Goal: Task Accomplishment & Management: Use online tool/utility

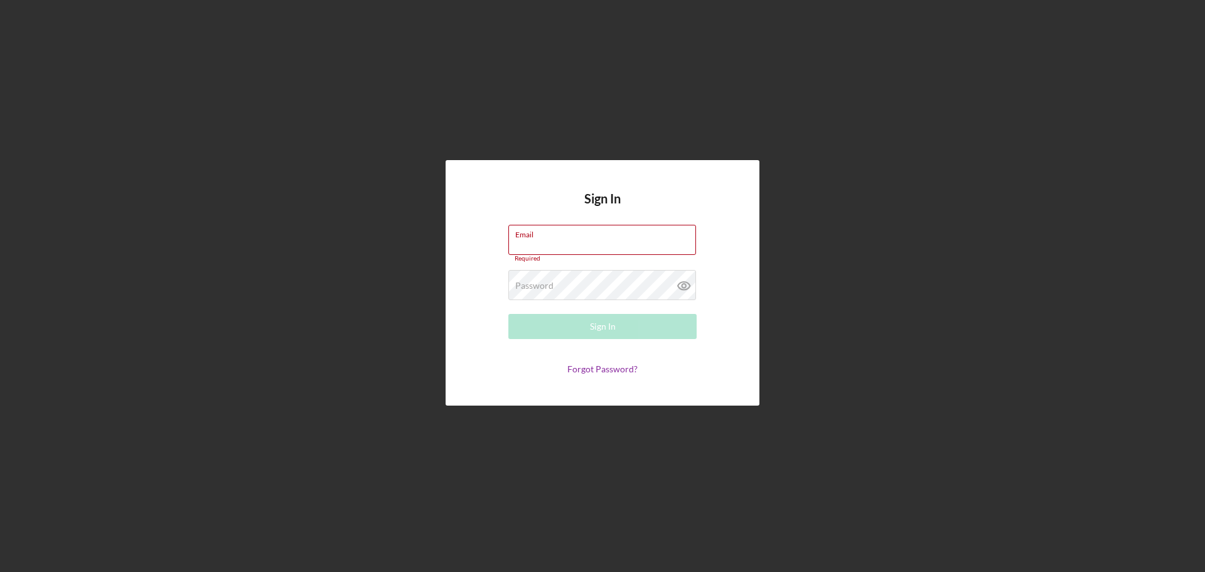
paste input "[EMAIL_ADDRESS][DOMAIN_NAME]"
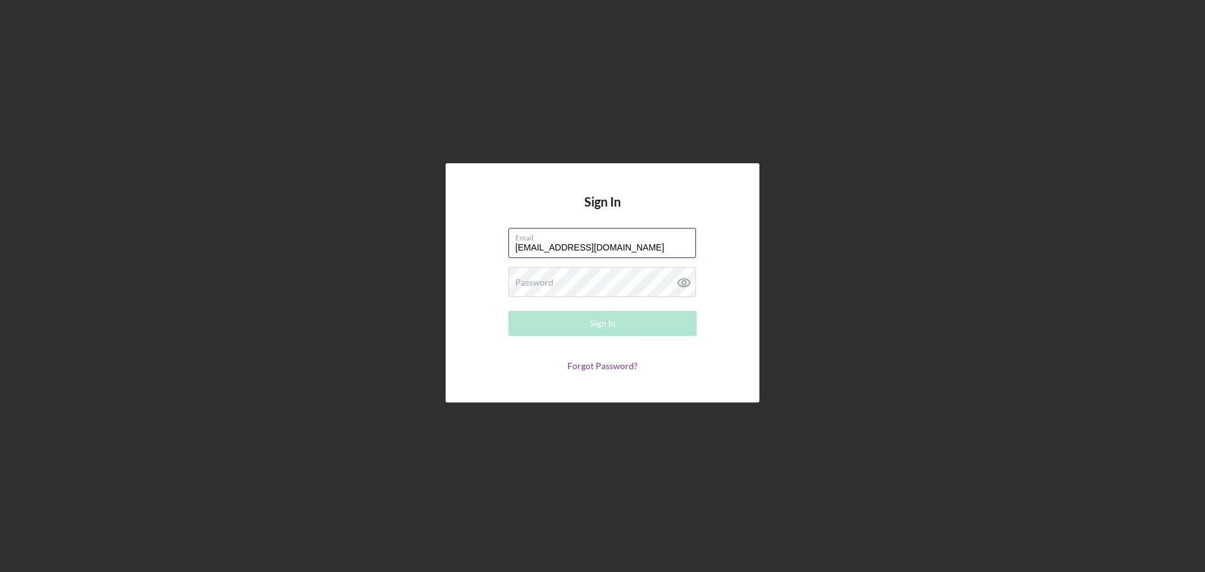
type input "[EMAIL_ADDRESS][DOMAIN_NAME]"
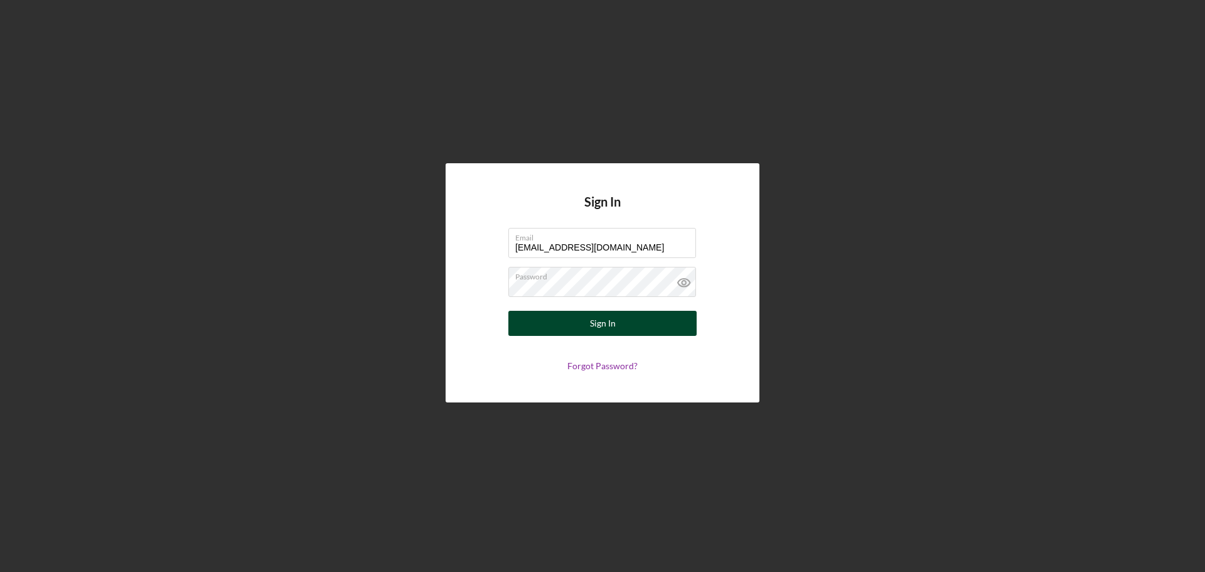
click at [631, 319] on button "Sign In" at bounding box center [602, 323] width 188 height 25
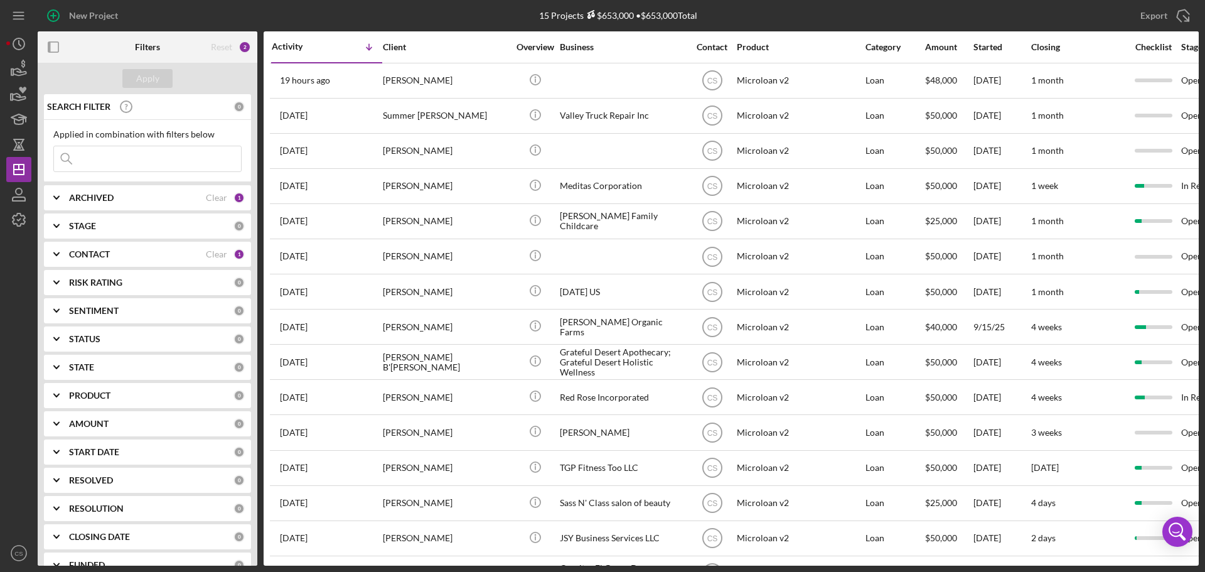
click at [227, 45] on div "Reset" at bounding box center [221, 47] width 21 height 10
click at [161, 196] on div "ARCHIVED" at bounding box center [137, 198] width 137 height 10
click at [240, 49] on div "2" at bounding box center [244, 47] width 13 height 13
click at [227, 195] on div "ARCHIVED Clear 1" at bounding box center [157, 197] width 176 height 11
click at [235, 259] on div "1" at bounding box center [238, 254] width 11 height 11
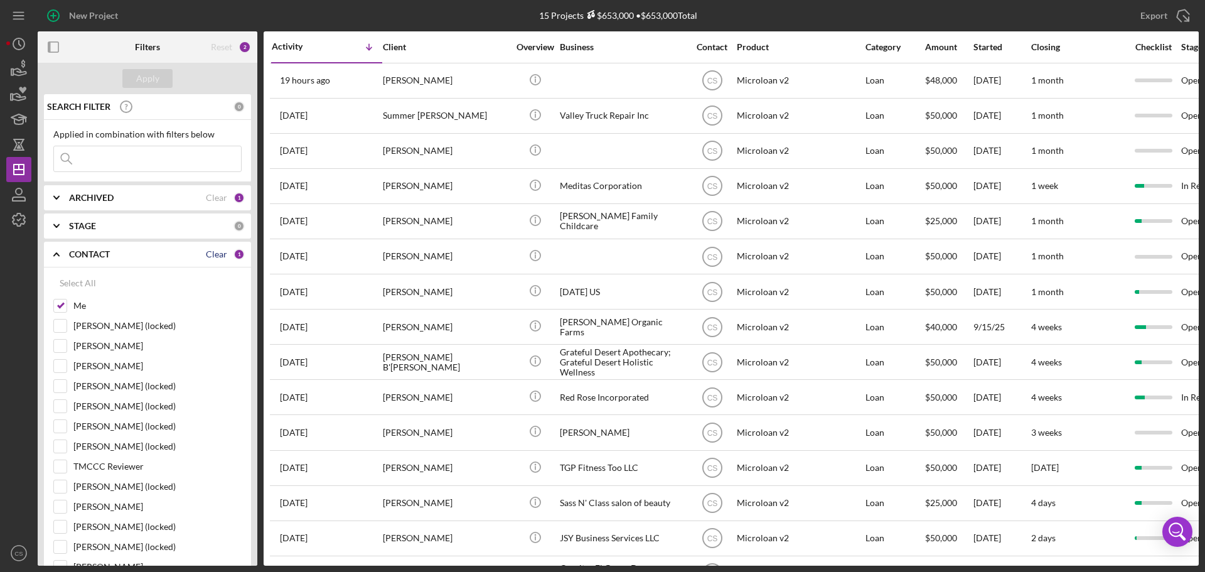
click at [213, 256] on div "Clear" at bounding box center [216, 254] width 21 height 10
checkbox input "false"
click at [208, 198] on div "Clear" at bounding box center [216, 198] width 21 height 10
click at [152, 72] on div "Apply" at bounding box center [147, 78] width 23 height 19
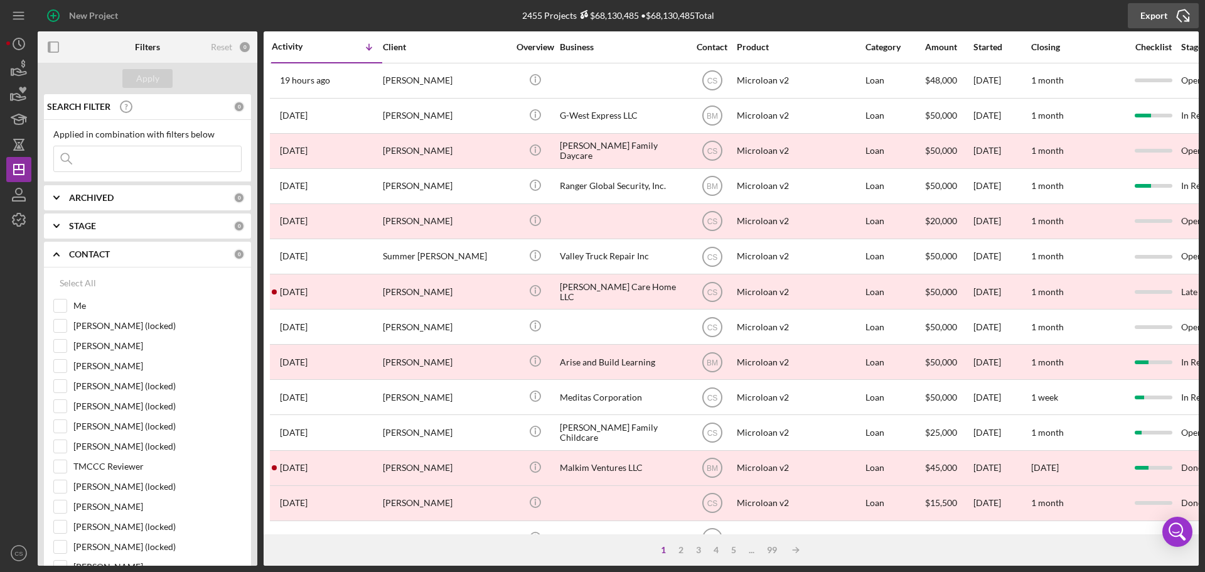
click at [1188, 16] on icon "Icon/Export" at bounding box center [1182, 15] width 31 height 31
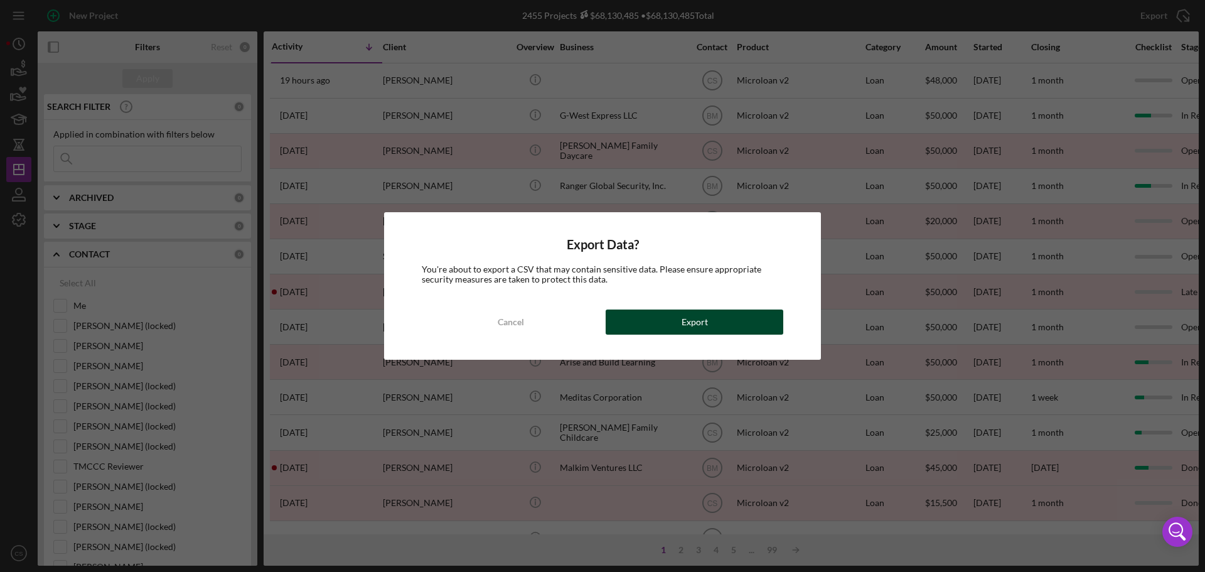
click at [724, 319] on button "Export" at bounding box center [695, 321] width 178 height 25
